Goal: Navigation & Orientation: Find specific page/section

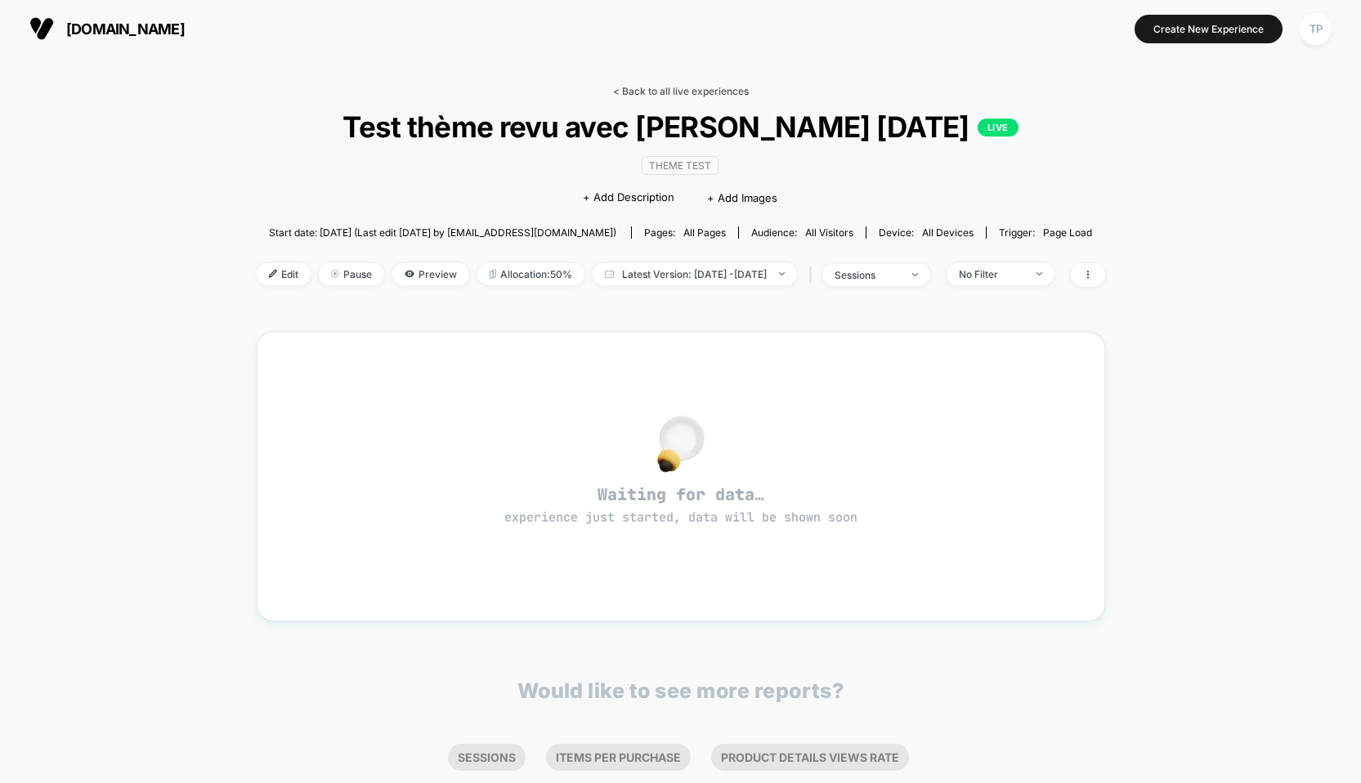
click at [697, 94] on link "< Back to all live experiences" at bounding box center [681, 91] width 136 height 12
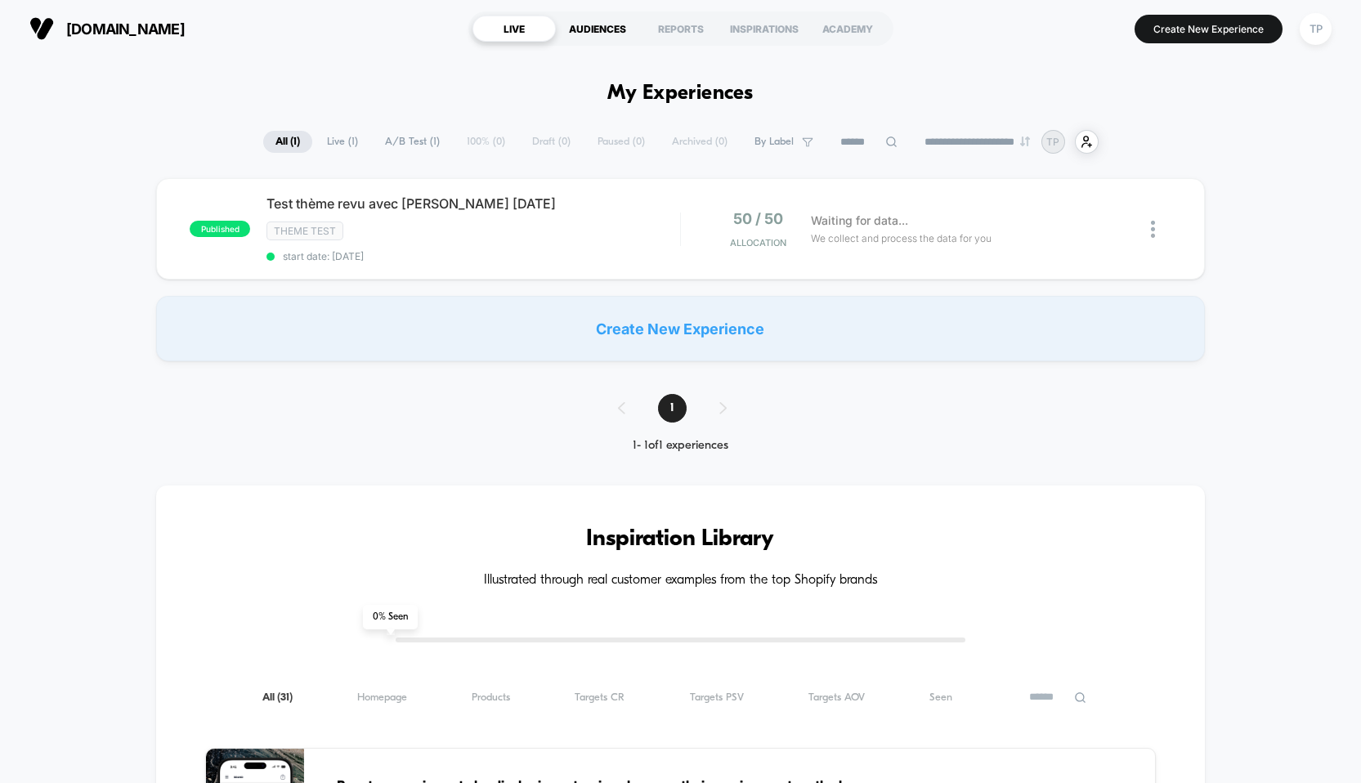
click at [611, 28] on div "AUDIENCES" at bounding box center [597, 29] width 83 height 26
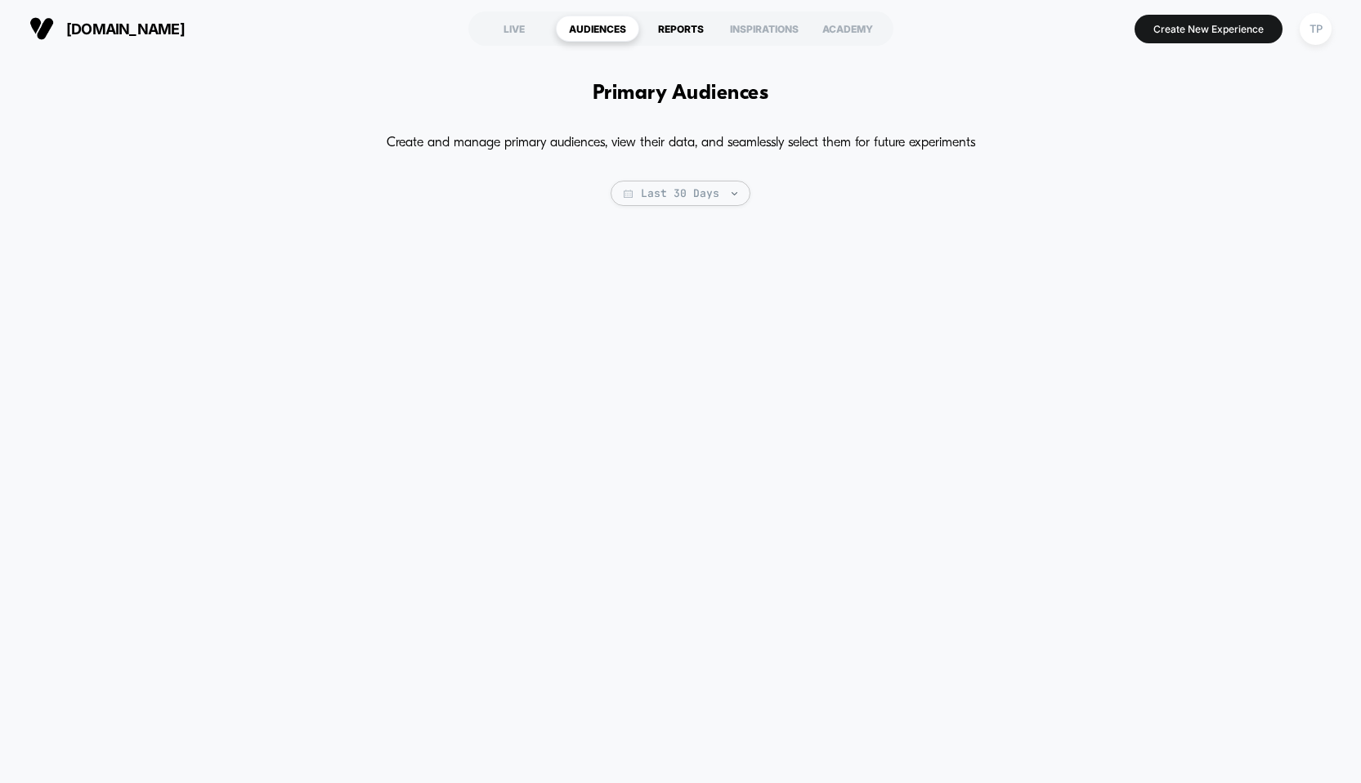
click at [689, 25] on div "REPORTS" at bounding box center [680, 29] width 83 height 26
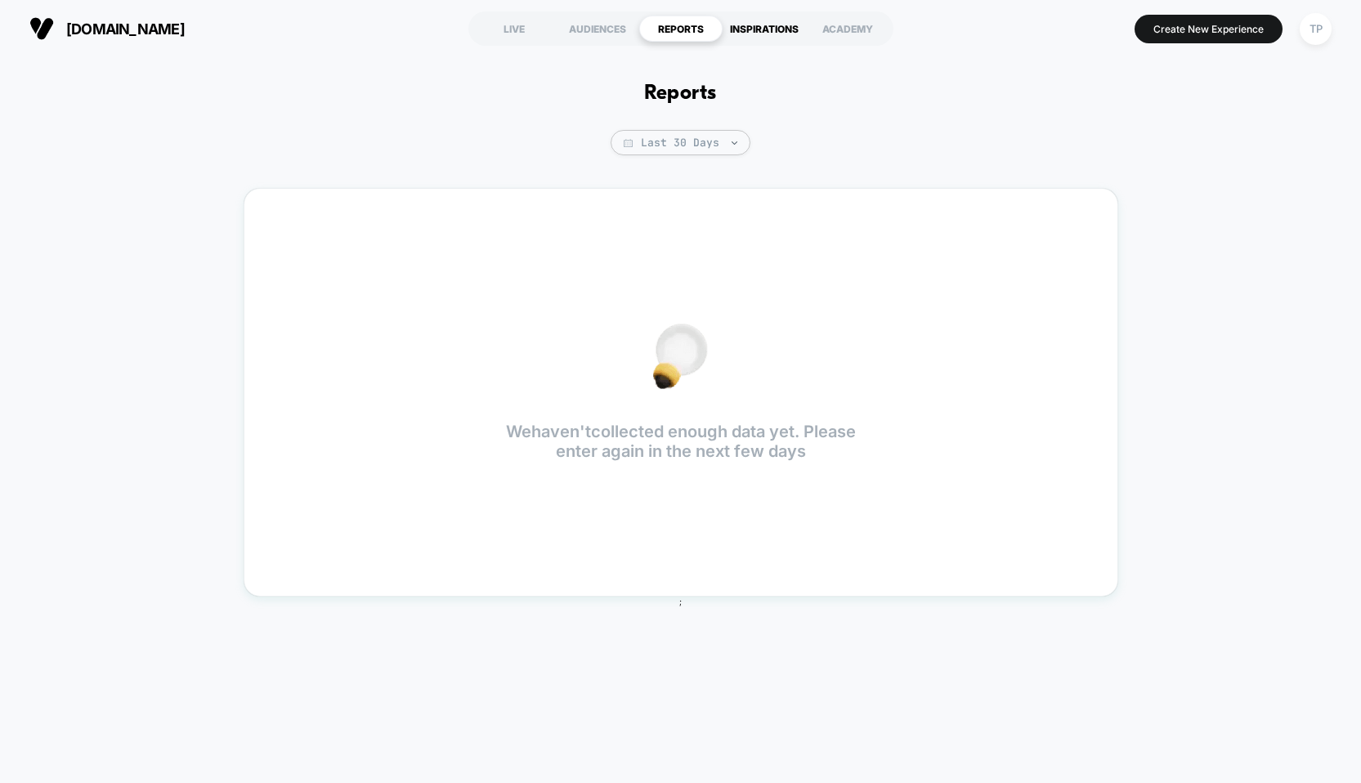
click at [755, 28] on div "INSPIRATIONS" at bounding box center [764, 29] width 83 height 26
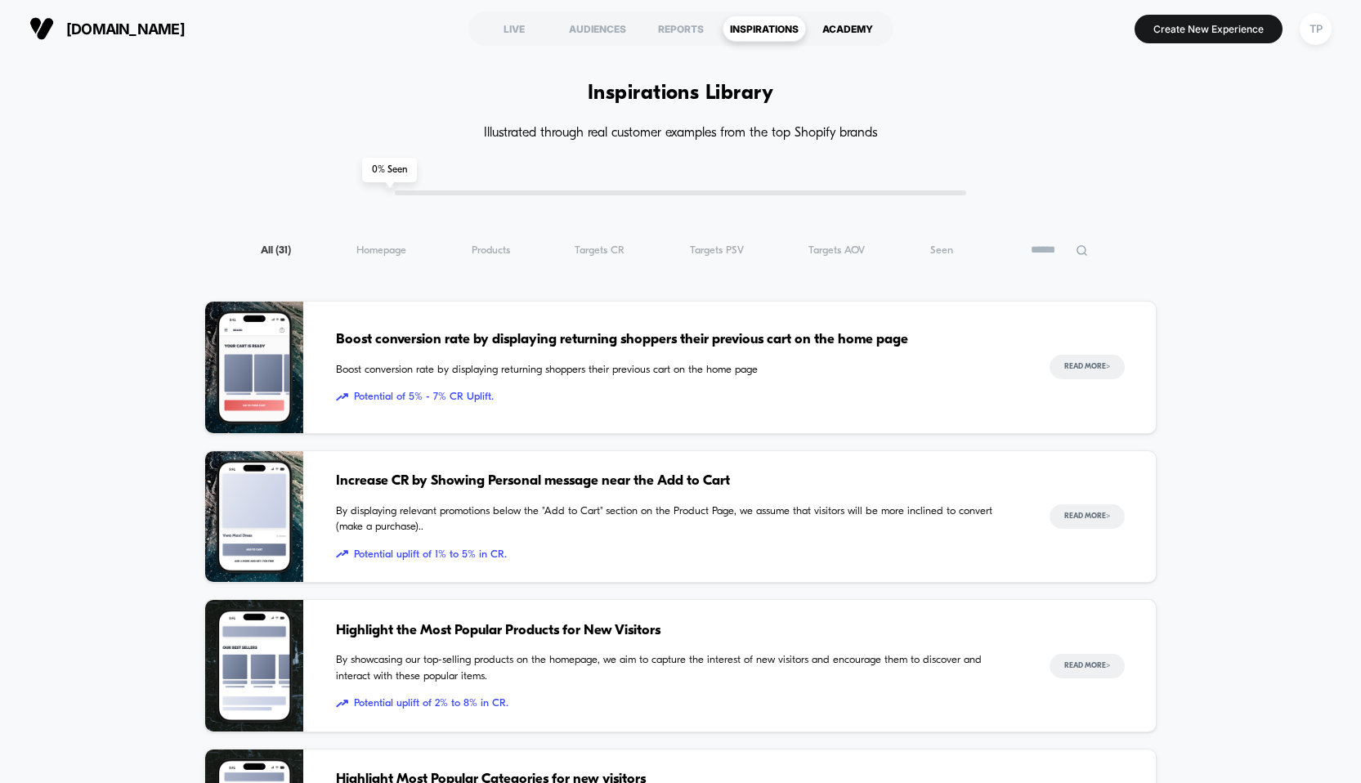
click at [856, 32] on div "ACADEMY" at bounding box center [847, 29] width 83 height 26
click at [517, 26] on div "LIVE" at bounding box center [513, 29] width 83 height 26
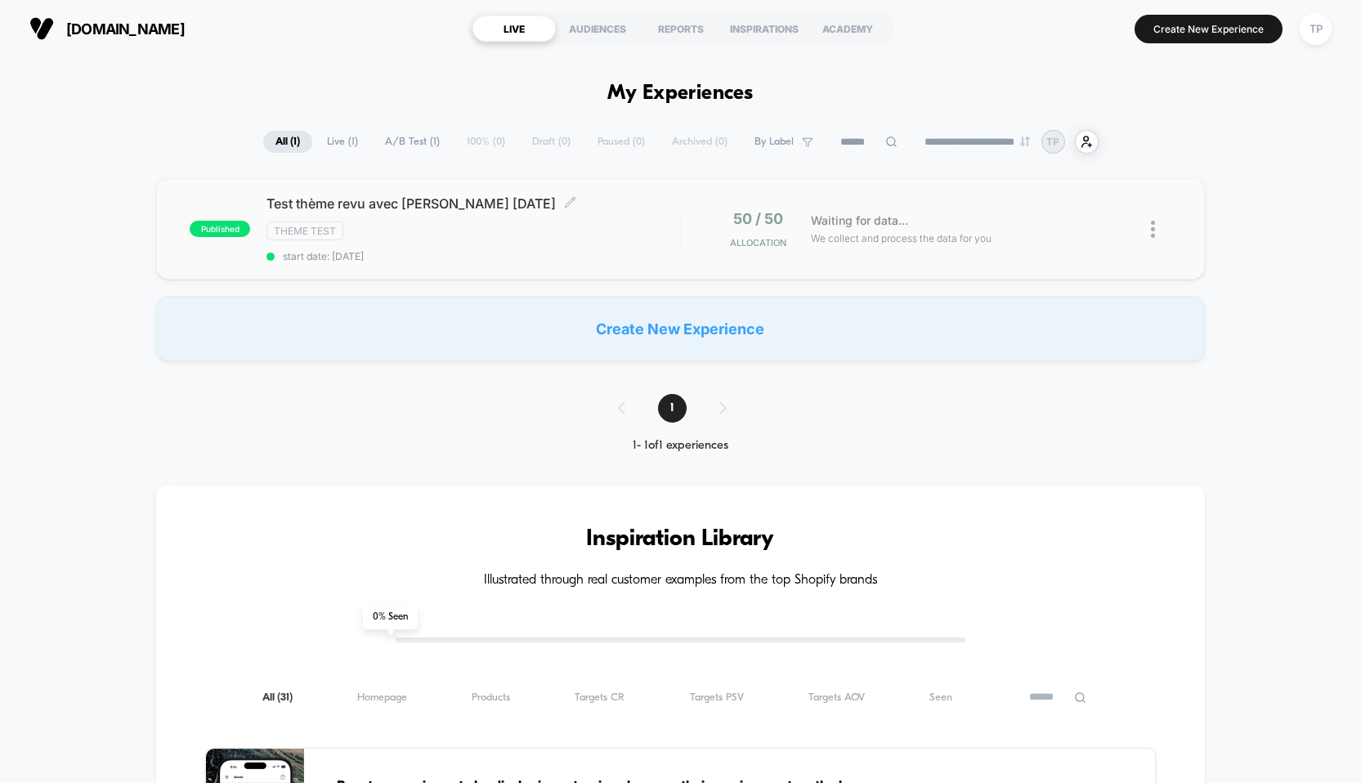
click at [534, 242] on div "Test thème revu avec [PERSON_NAME] [DATE] Click to edit experience details Clic…" at bounding box center [472, 228] width 413 height 67
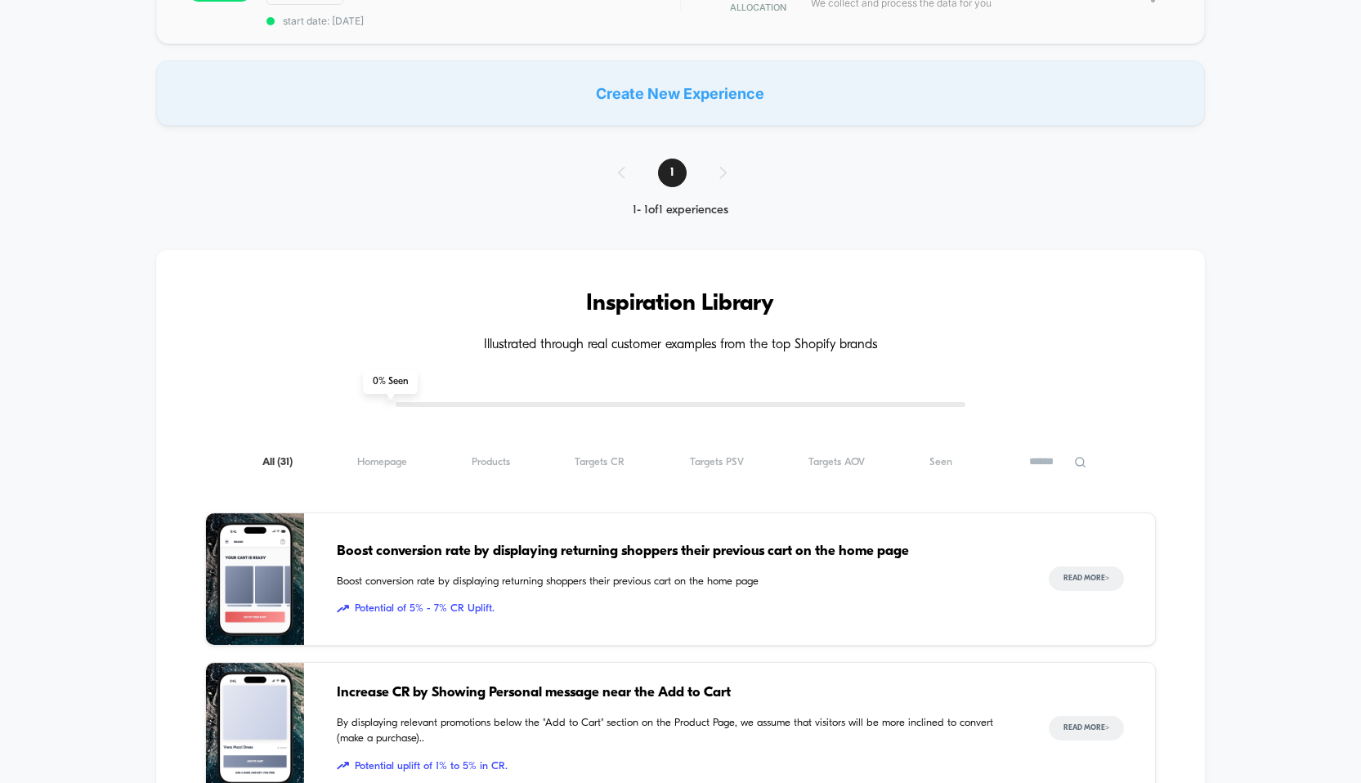
scroll to position [262, 0]
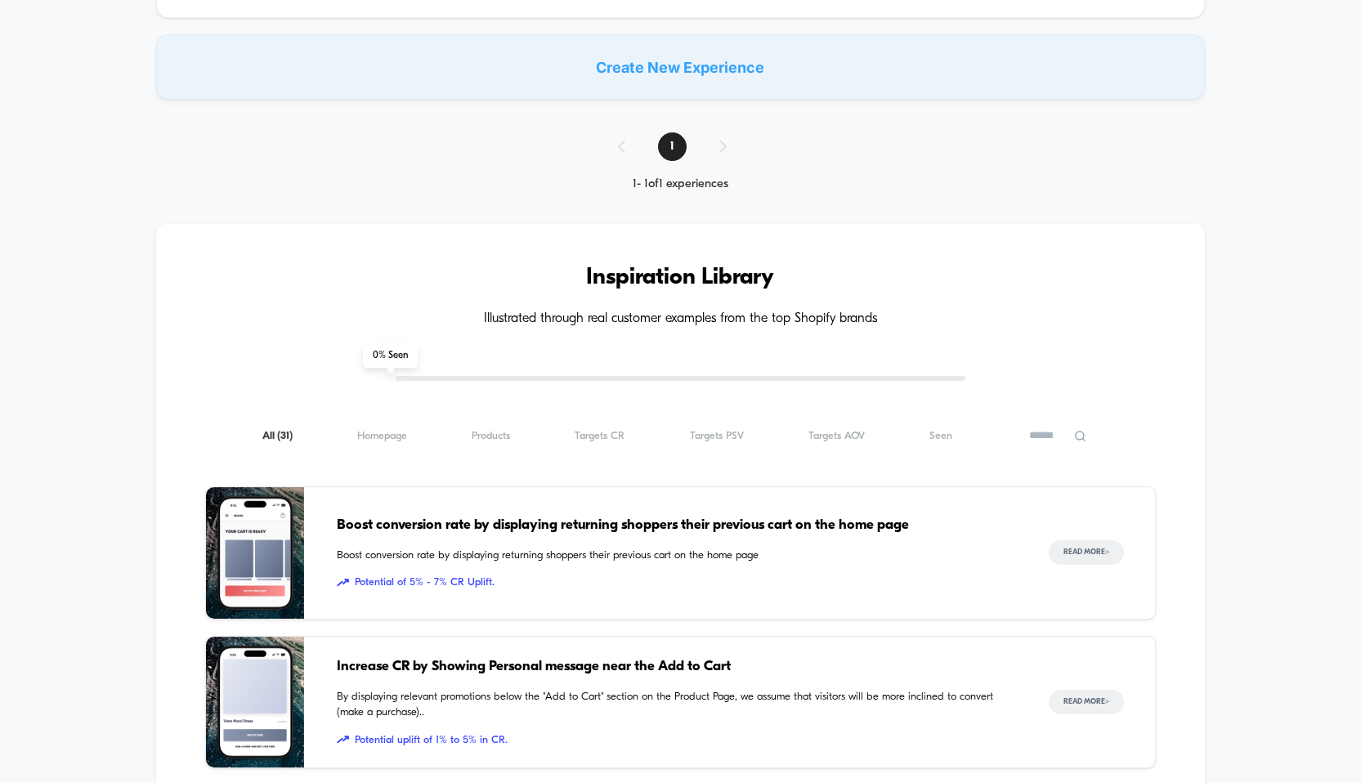
click at [394, 444] on div "All ( 31 ) Homepage ( 31 ) Products ( 31 ) Targets CR ( 31 ) Targets PSV ( 31 )…" at bounding box center [680, 436] width 950 height 20
click at [387, 435] on span "Homepage ( 31 )" at bounding box center [382, 436] width 50 height 12
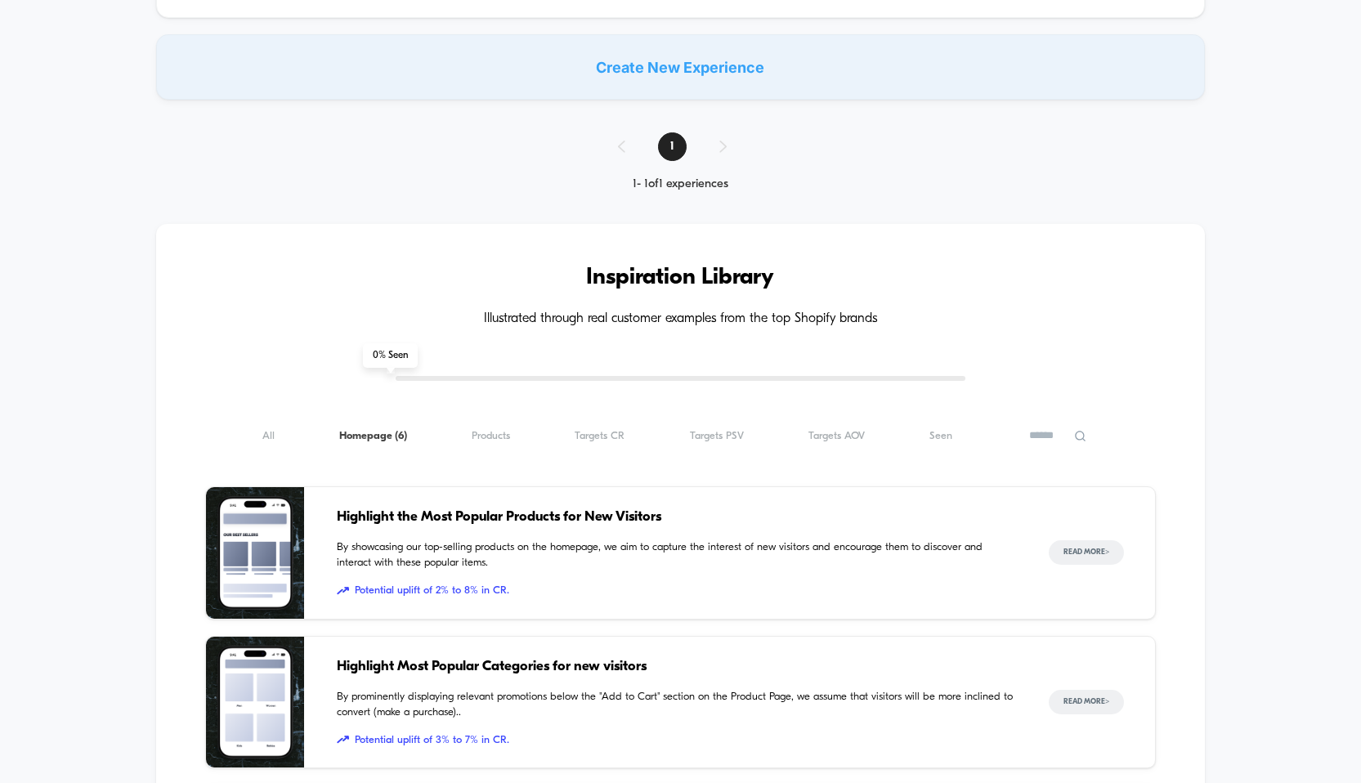
click at [277, 434] on div "All ( 6 ) Homepage ( 6 ) Products ( 6 ) Targets CR ( 6 ) Targets PSV ( 6 ) Targ…" at bounding box center [680, 436] width 950 height 20
click at [259, 429] on div "All ( 6 ) Homepage ( 6 ) Products ( 6 ) Targets CR ( 6 ) Targets PSV ( 6 ) Targ…" at bounding box center [680, 436] width 950 height 20
click at [266, 432] on span "All ( 6 )" at bounding box center [268, 436] width 12 height 12
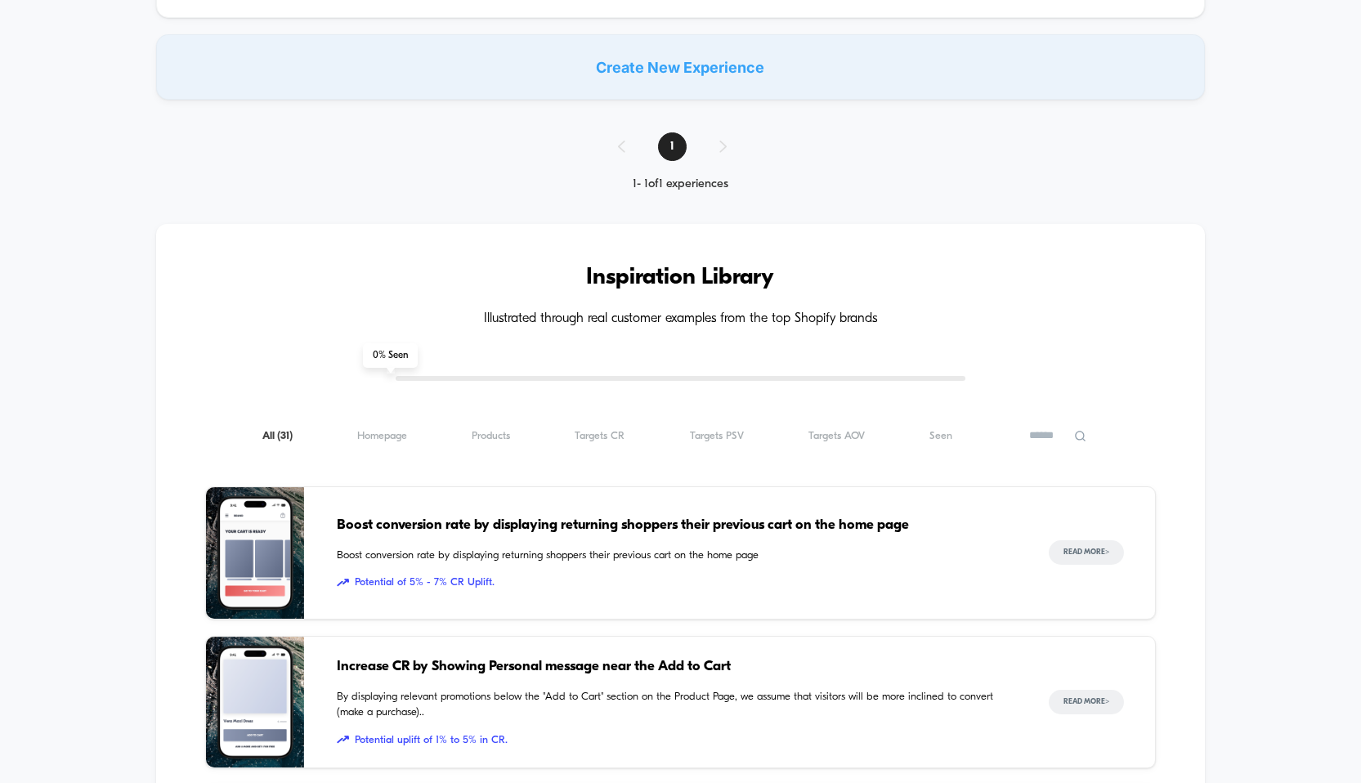
scroll to position [0, 0]
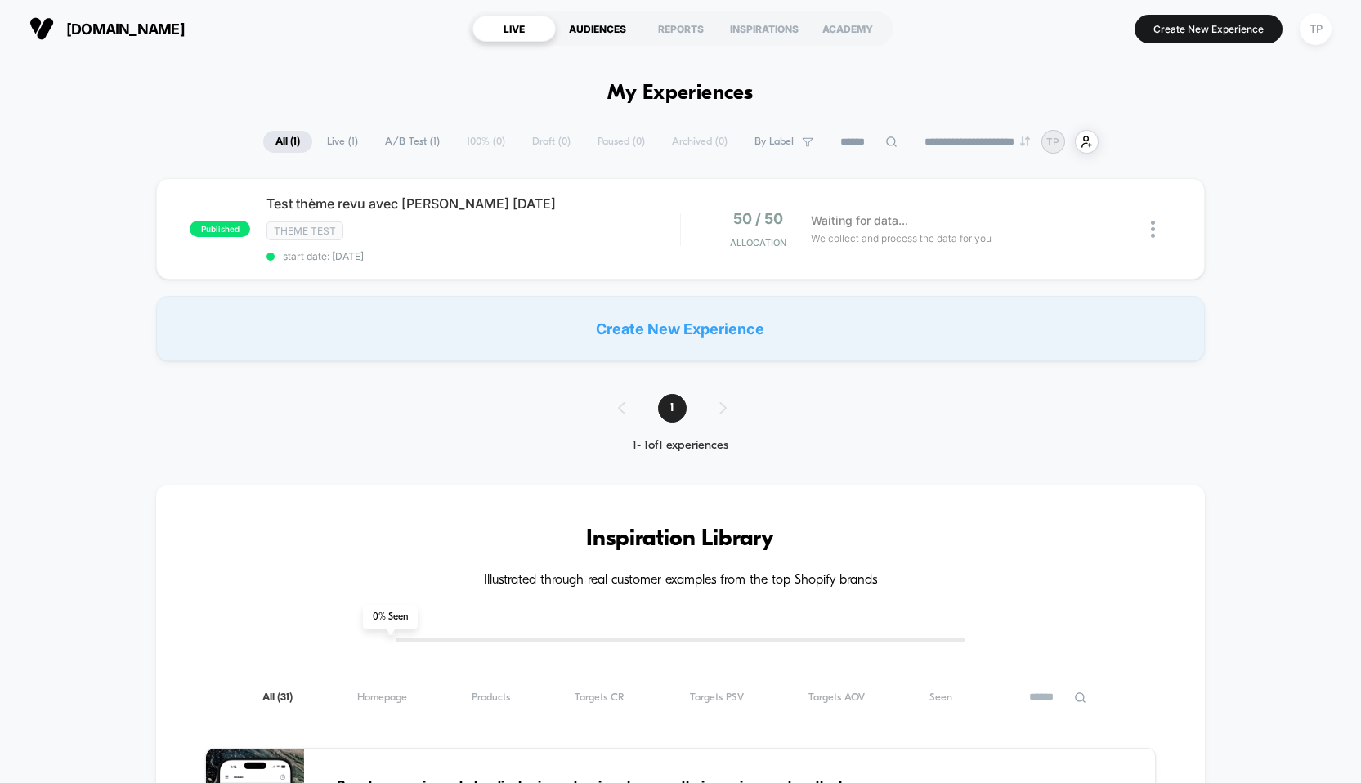
click at [597, 20] on div "AUDIENCES" at bounding box center [597, 29] width 83 height 26
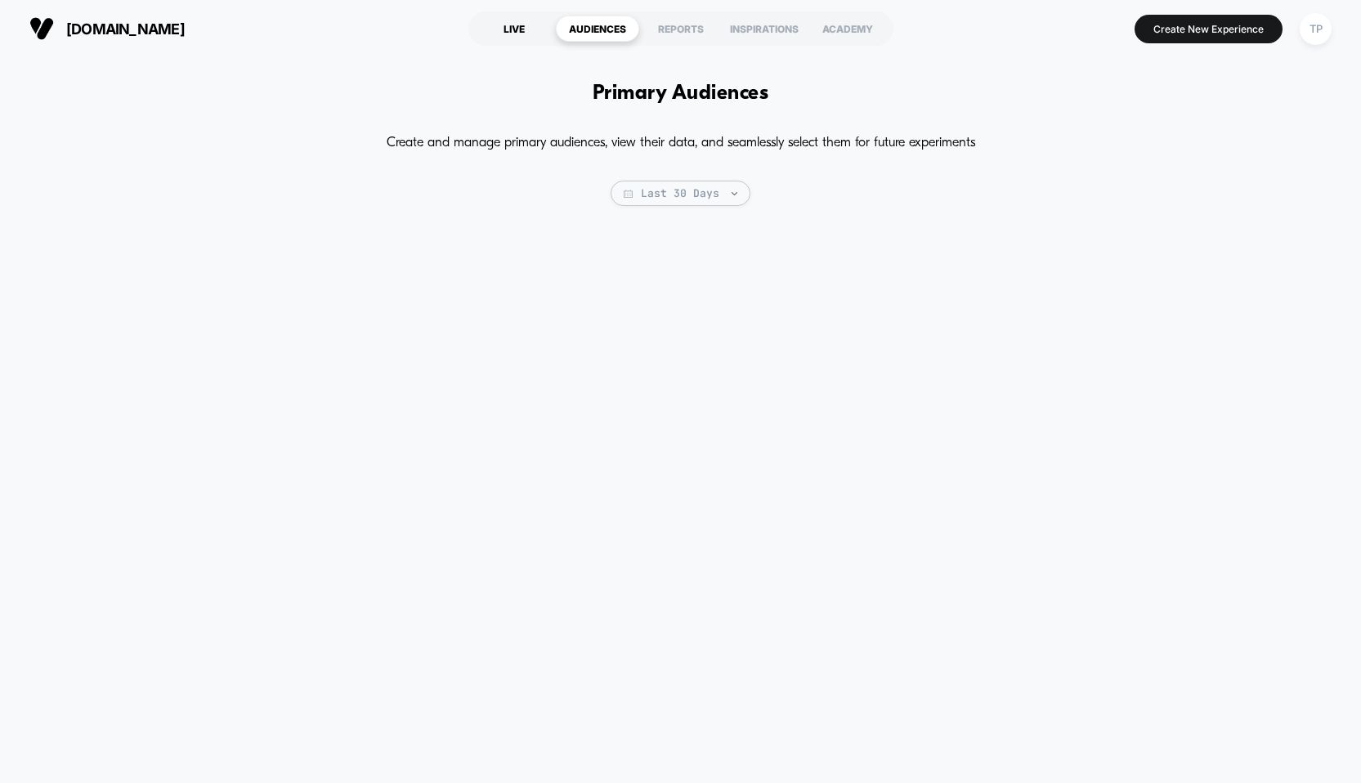
click at [524, 31] on div "LIVE" at bounding box center [513, 29] width 83 height 26
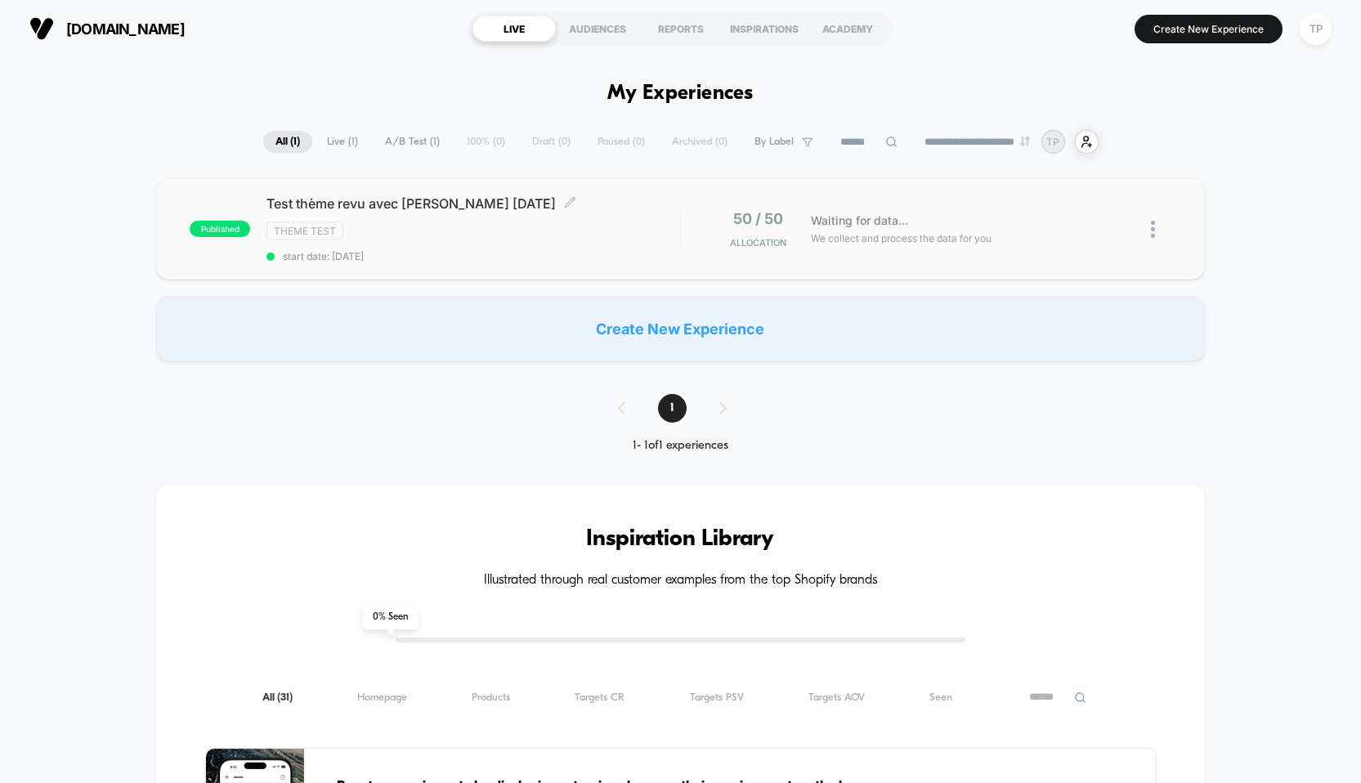
click at [560, 226] on div "Theme Test" at bounding box center [472, 231] width 413 height 19
